Goal: Check status: Check status

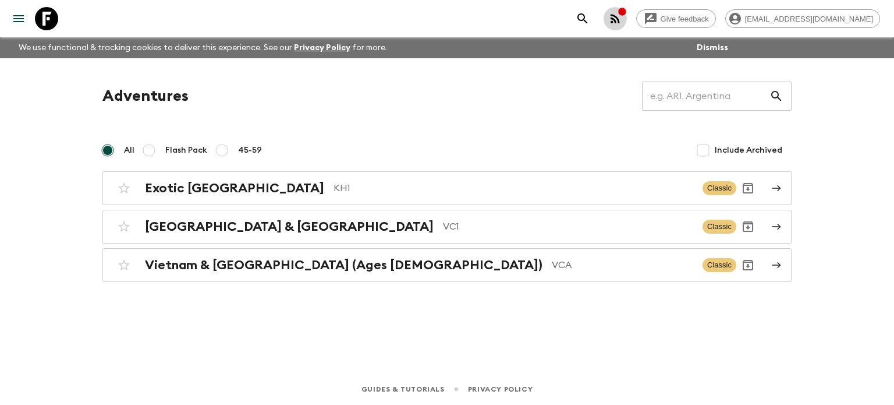
click at [627, 9] on button "button" at bounding box center [615, 18] width 23 height 23
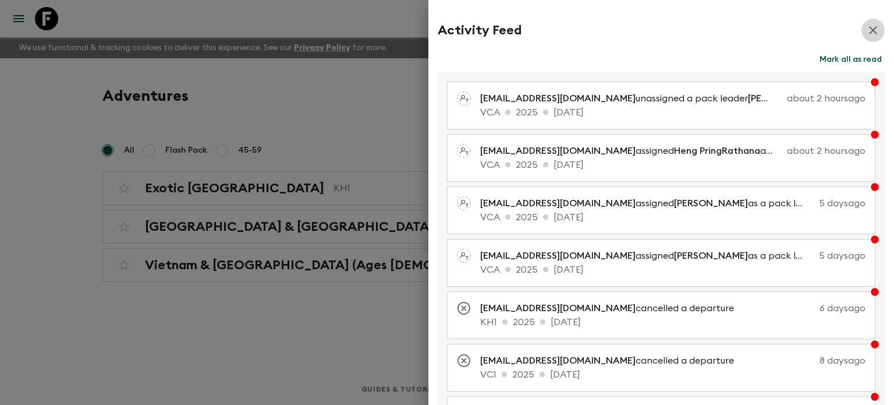
click at [873, 28] on button "button" at bounding box center [872, 30] width 23 height 23
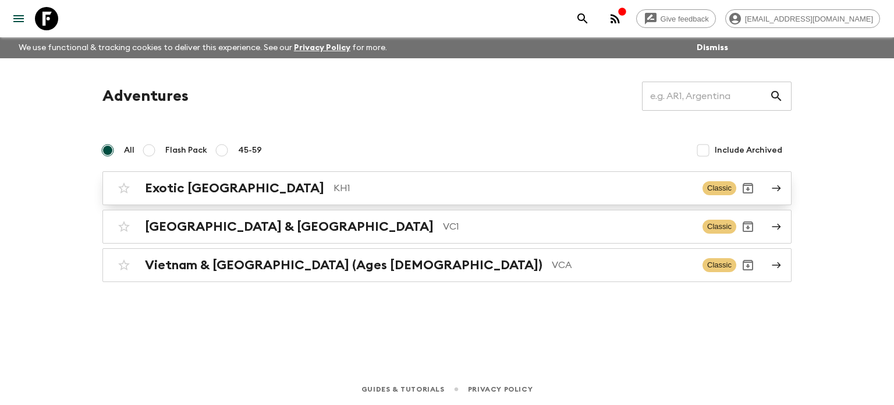
click at [205, 198] on div "Exotic [GEOGRAPHIC_DATA] KH1 Classic" at bounding box center [424, 187] width 624 height 23
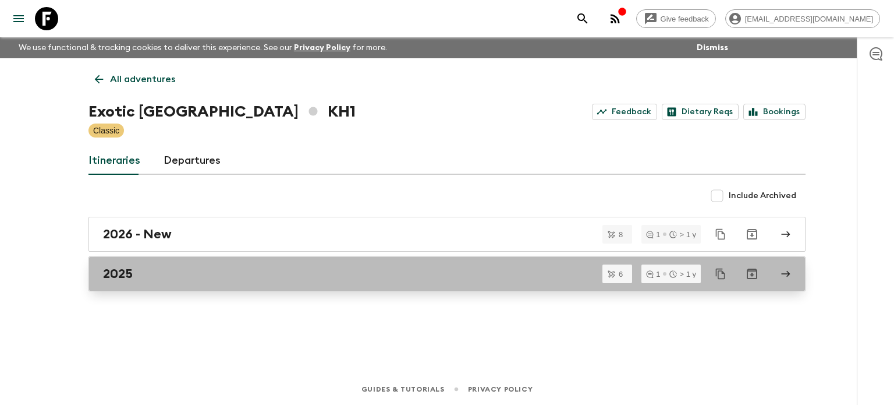
click at [132, 274] on h2 "2025" at bounding box center [118, 273] width 30 height 15
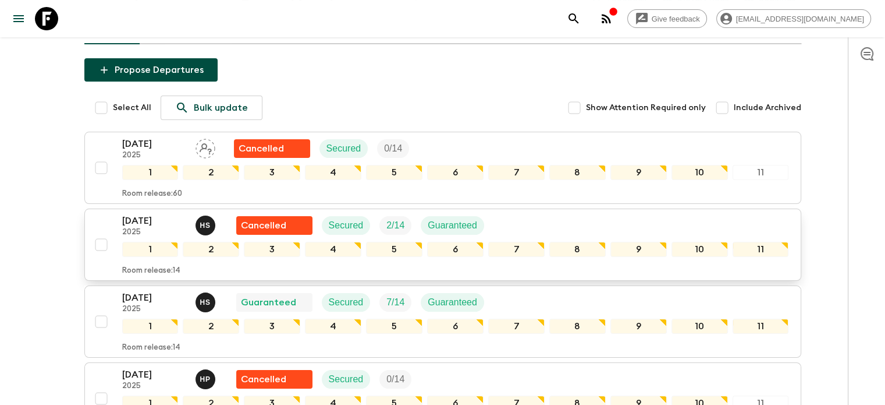
scroll to position [233, 0]
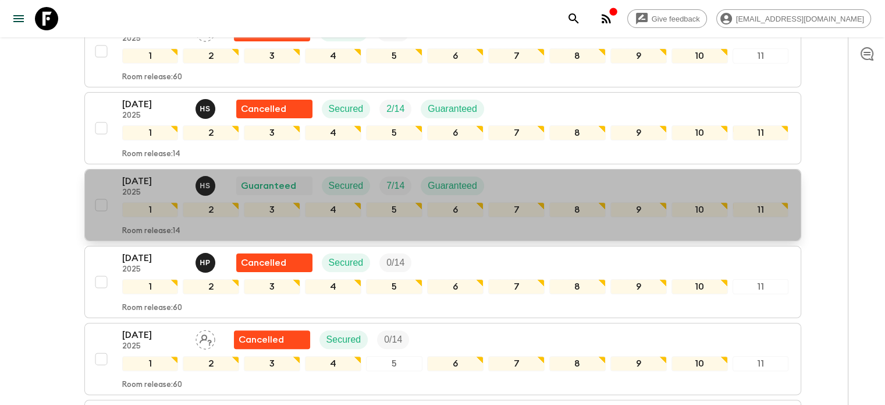
click at [133, 182] on p "[DATE]" at bounding box center [154, 181] width 64 height 14
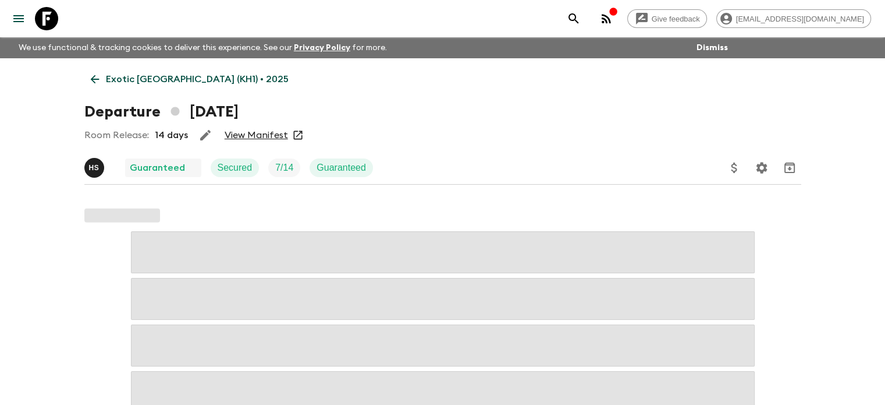
click at [260, 134] on link "View Manifest" at bounding box center [256, 135] width 63 height 12
